Goal: Task Accomplishment & Management: Use online tool/utility

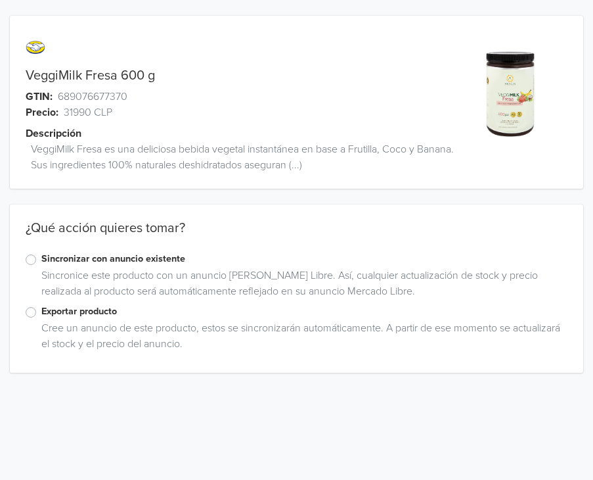
click at [41, 313] on label "Exportar producto" at bounding box center [304, 311] width 526 height 14
click at [0, 0] on input "Exportar producto" at bounding box center [0, 0] width 0 height 0
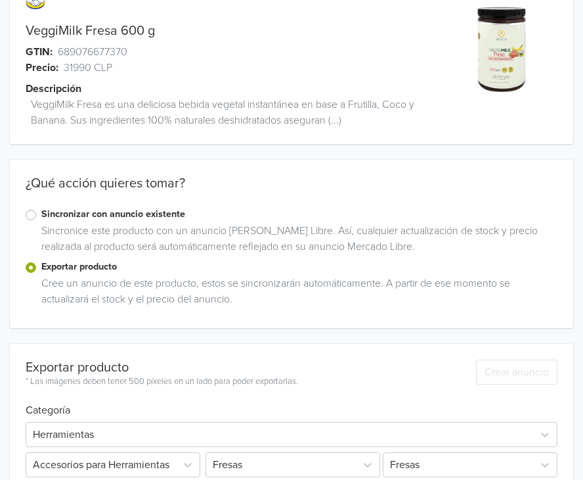
scroll to position [173, 0]
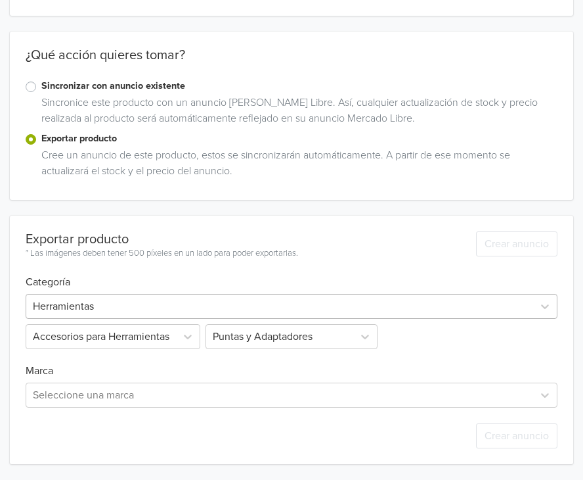
click at [159, 302] on div at bounding box center [280, 306] width 494 height 18
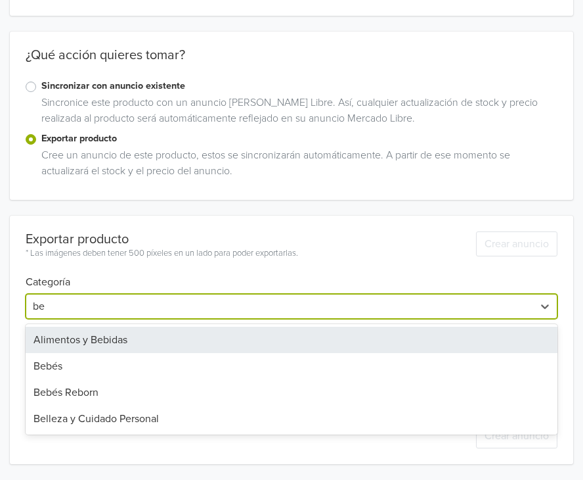
type input "beb"
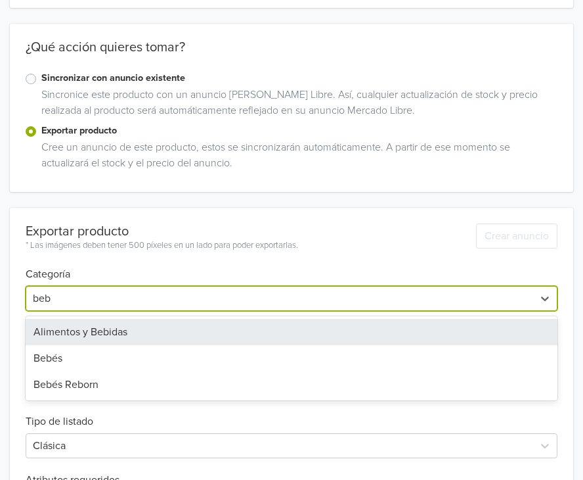
click at [147, 327] on div "Alimentos y Bebidas" at bounding box center [292, 332] width 532 height 26
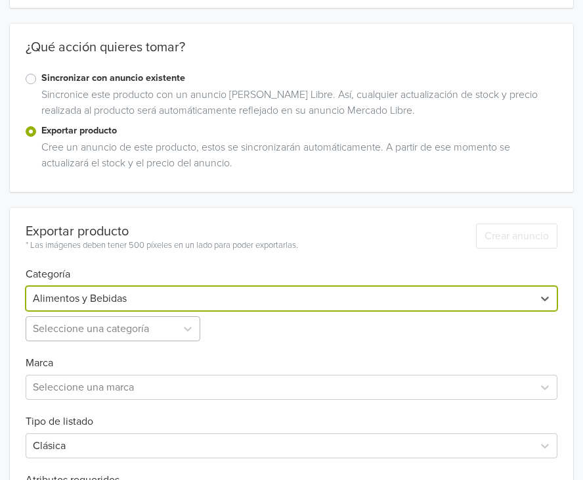
click at [150, 333] on div "Seleccione una categoría" at bounding box center [114, 328] width 177 height 25
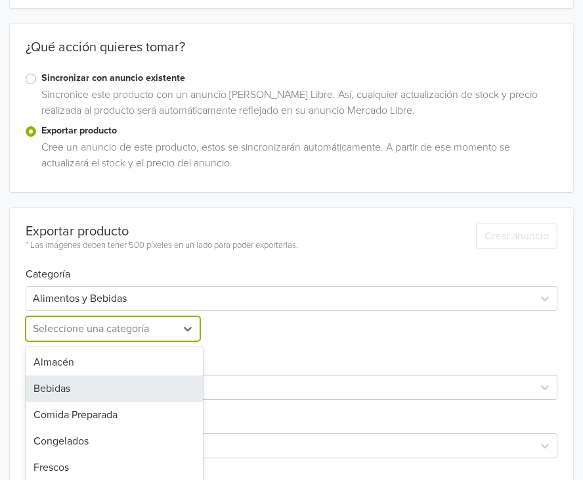
scroll to position [242, 0]
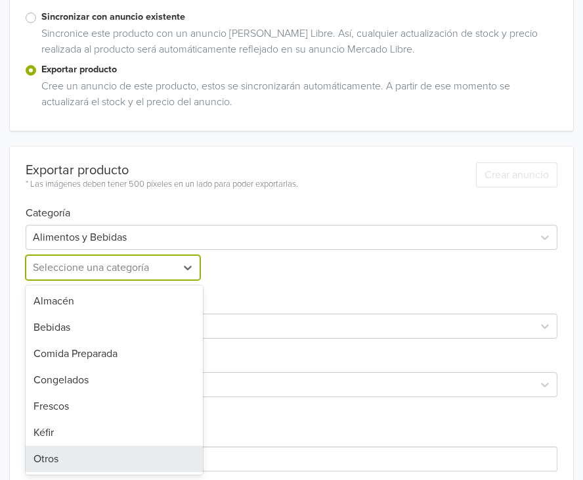
click at [113, 459] on div "Otros" at bounding box center [114, 458] width 177 height 26
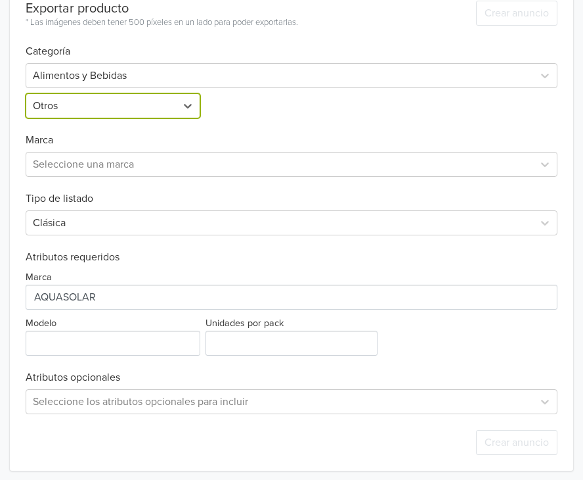
scroll to position [410, 0]
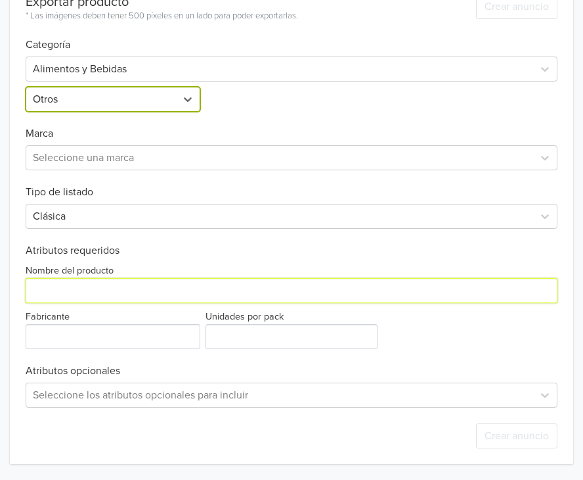
click at [131, 291] on input "Nombre del producto" at bounding box center [292, 290] width 532 height 25
click at [124, 295] on input "Nombre del producto" at bounding box center [292, 290] width 532 height 25
drag, startPoint x: 124, startPoint y: 295, endPoint x: 7, endPoint y: 292, distance: 117.0
click at [7, 292] on div "VeggiMilk Fresa 600 g GTIN: 689076677370 Precio: 31990 CLP Descripción VeggiMil…" at bounding box center [291, 35] width 583 height 890
type input "VeggiMilk Fresa 600 g"
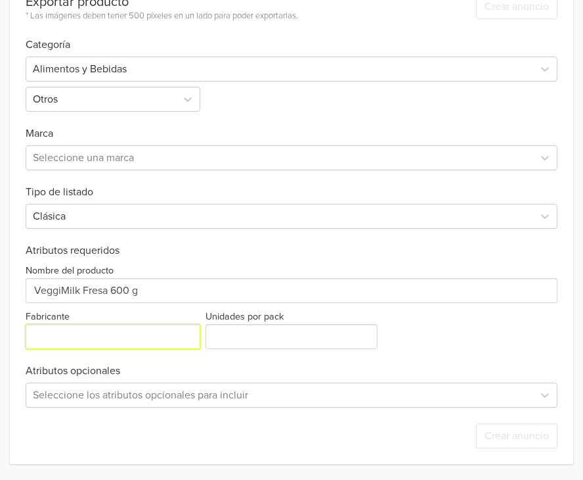
click at [82, 339] on input "Fabricante" at bounding box center [113, 336] width 175 height 25
type input "Aquasolar"
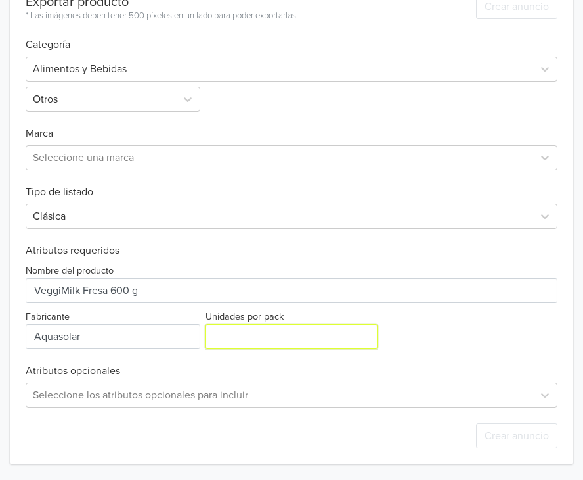
click at [289, 333] on input "Unidades por pack" at bounding box center [292, 336] width 172 height 25
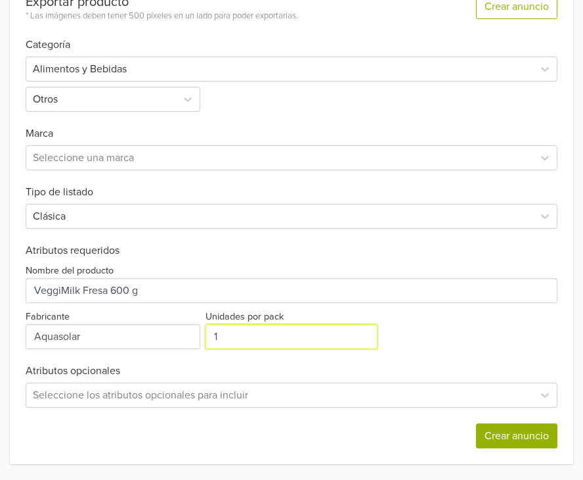
type input "1"
click at [504, 441] on button "Crear anuncio" at bounding box center [516, 435] width 81 height 25
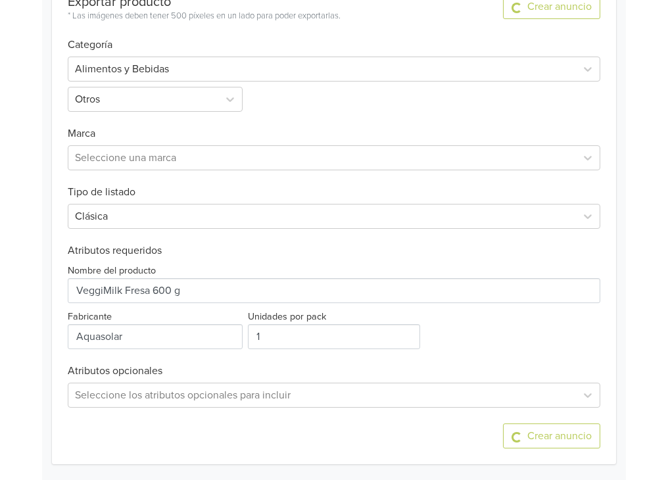
scroll to position [0, 0]
